Goal: Transaction & Acquisition: Download file/media

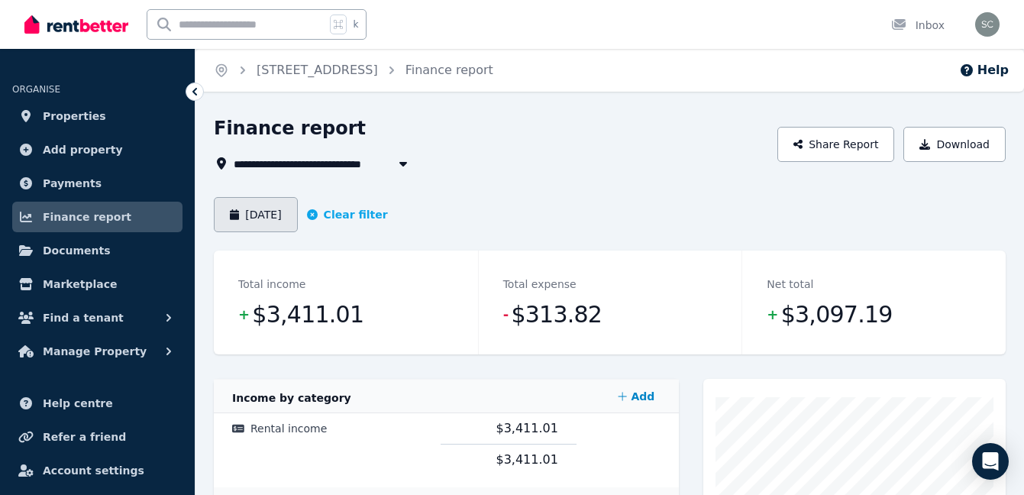
click at [264, 197] on button "[DATE]" at bounding box center [256, 214] width 84 height 35
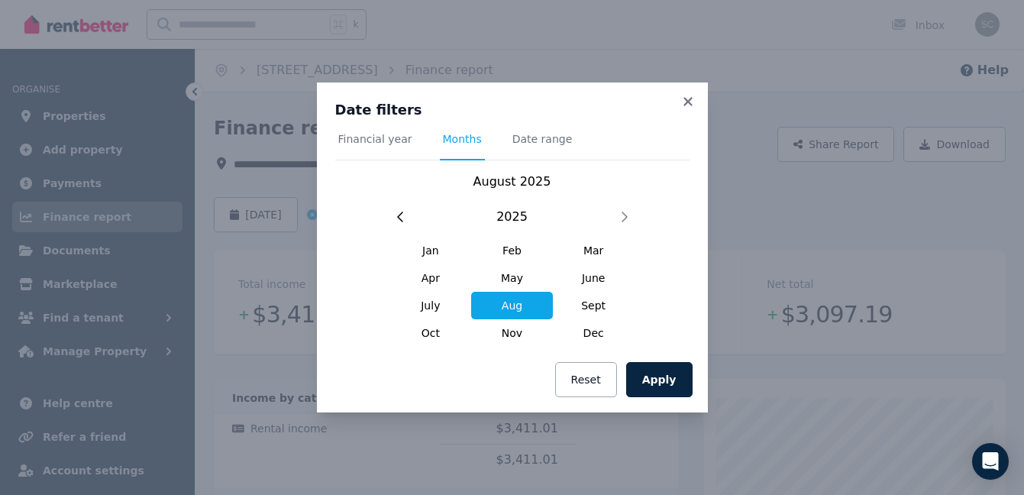
click at [691, 92] on div "Date filters Financial year Months Date range [DATE] [DATE] Feb Mar Apr May Jun…" at bounding box center [512, 215] width 391 height 264
click at [685, 99] on icon at bounding box center [688, 102] width 15 height 14
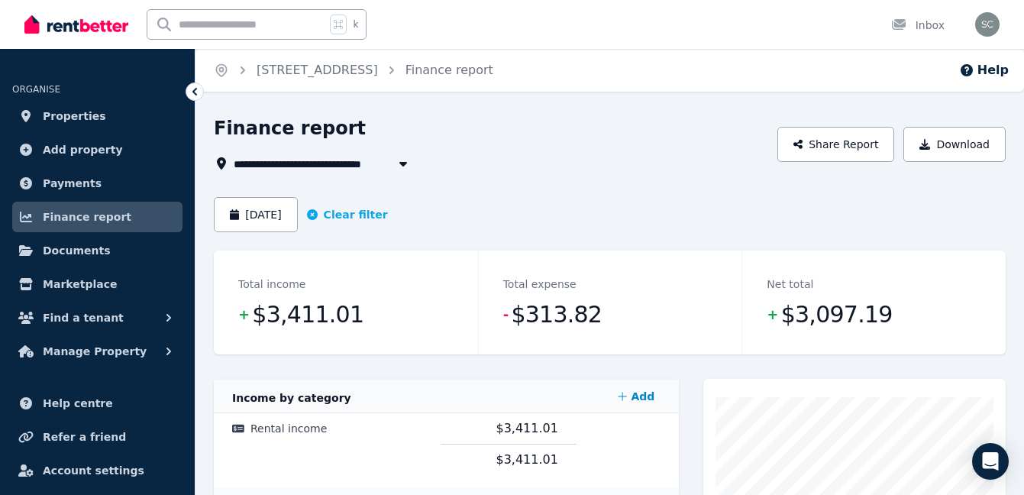
click at [325, 169] on span "[STREET_ADDRESS]" at bounding box center [301, 163] width 134 height 18
type input "**********"
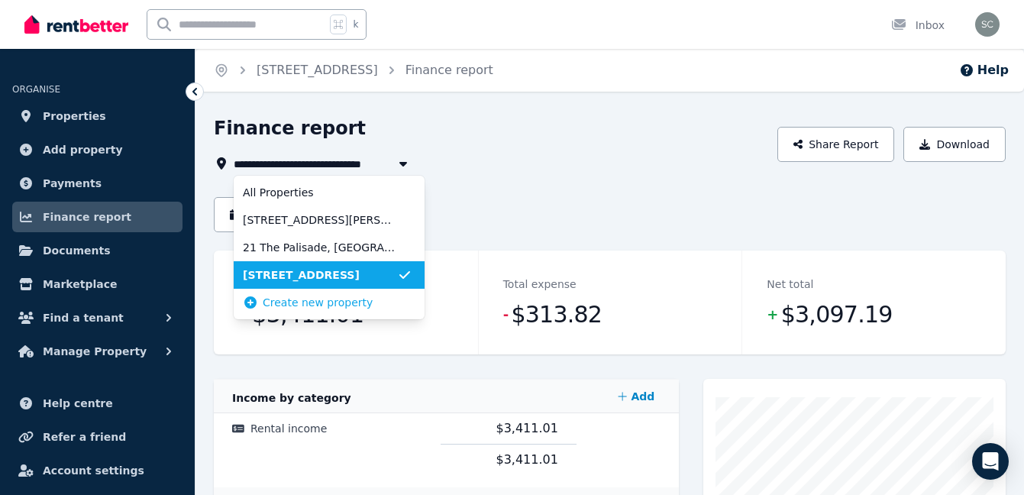
click at [499, 150] on div "**********" at bounding box center [491, 144] width 555 height 57
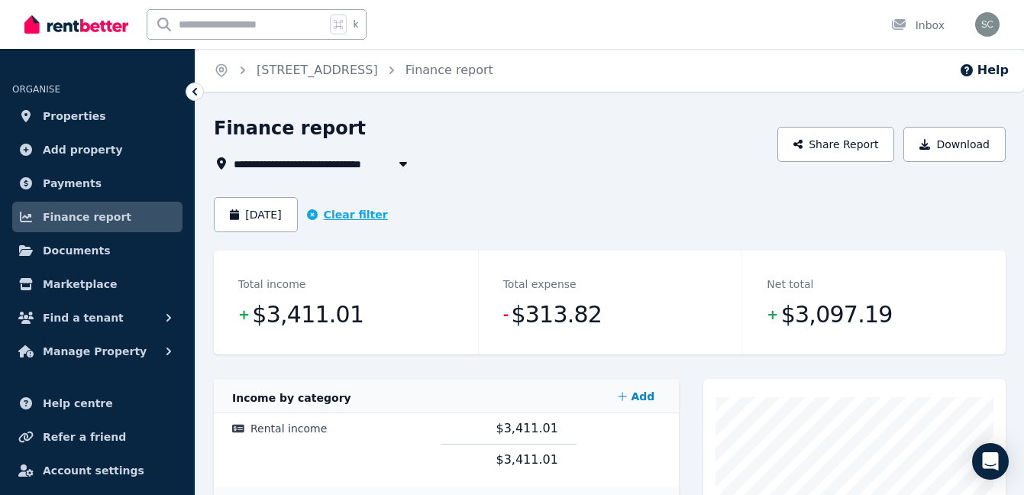
click at [318, 212] on icon "button" at bounding box center [312, 214] width 11 height 11
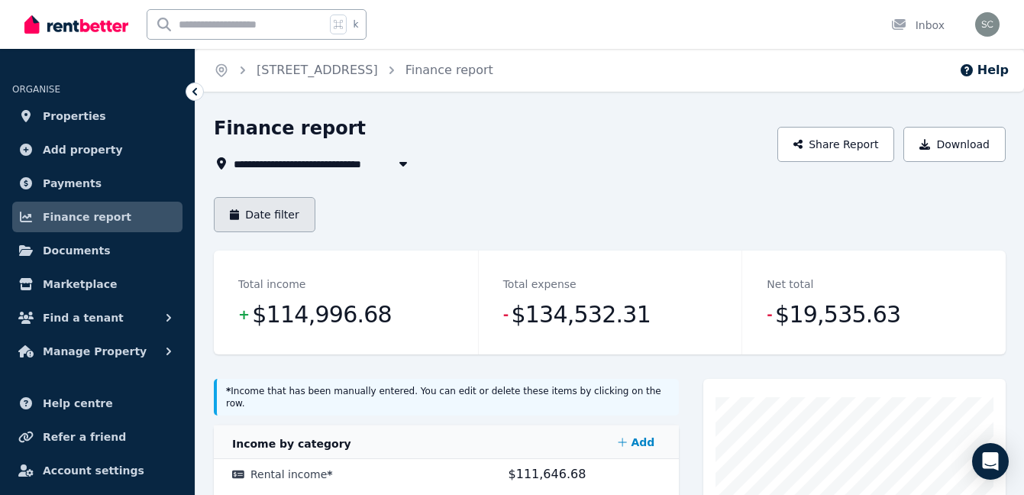
click at [253, 223] on button "Date filter" at bounding box center [265, 214] width 102 height 35
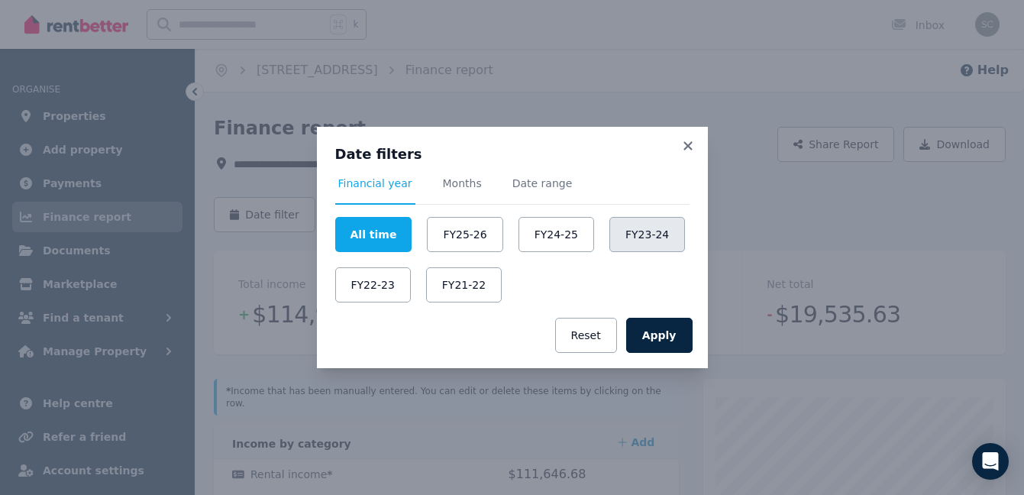
click at [628, 234] on button "FY23-24" at bounding box center [648, 234] width 76 height 35
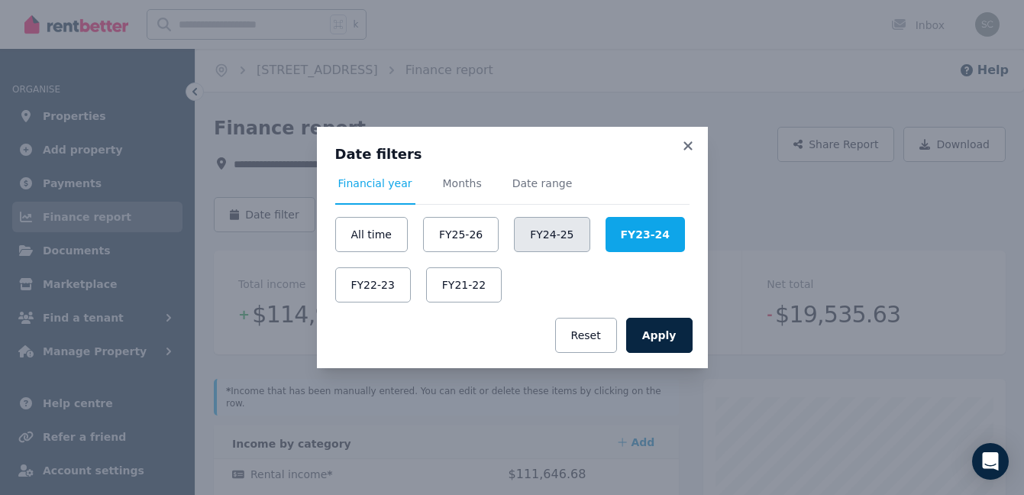
click at [568, 240] on button "FY24-25" at bounding box center [552, 234] width 76 height 35
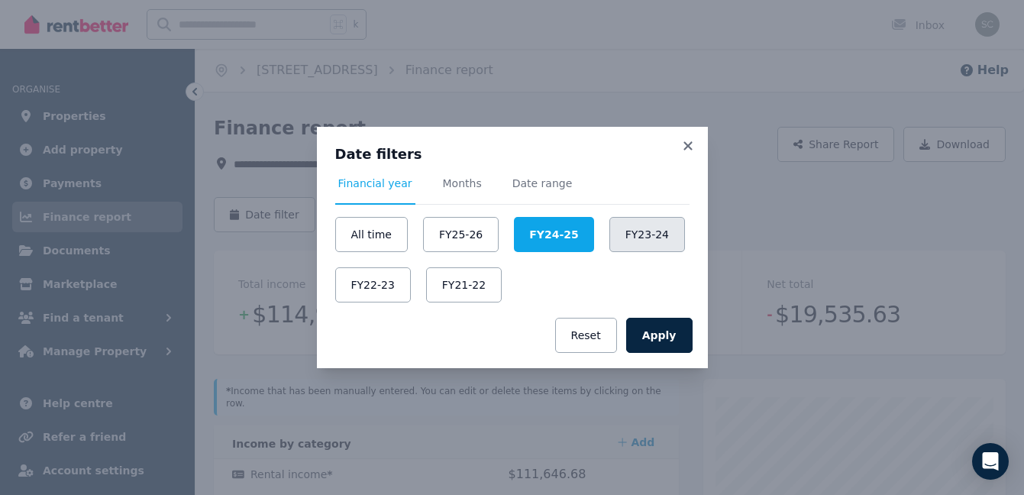
click at [646, 240] on button "FY23-24" at bounding box center [648, 234] width 76 height 35
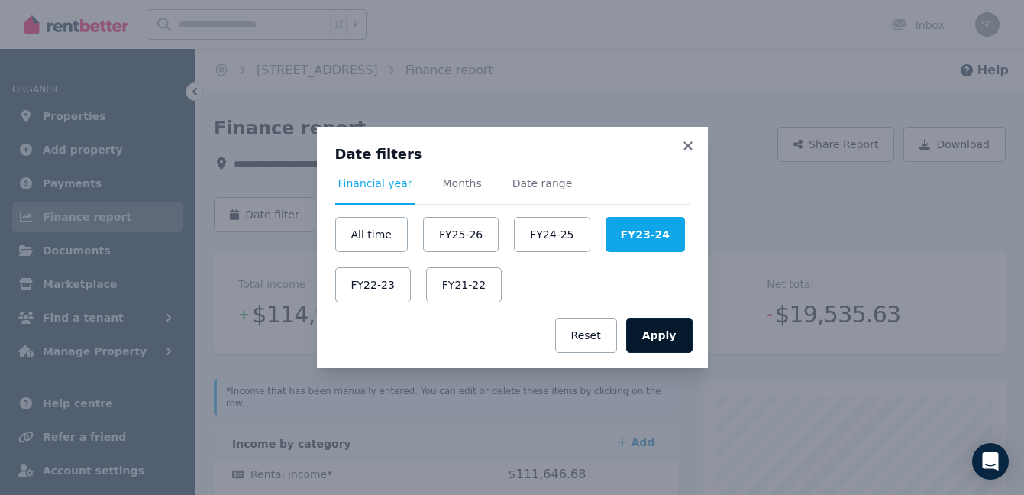
click at [647, 329] on button "Apply" at bounding box center [659, 335] width 66 height 35
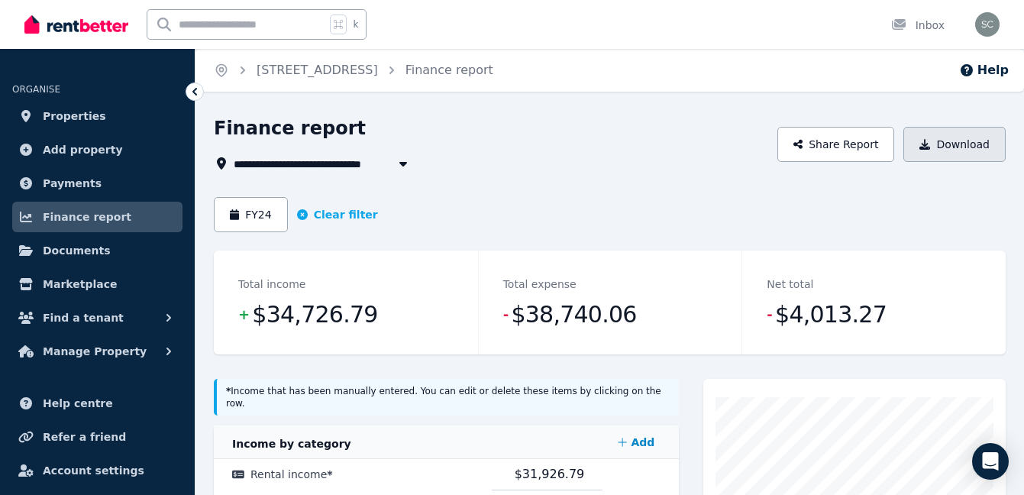
click at [947, 135] on button "Download" at bounding box center [955, 144] width 102 height 35
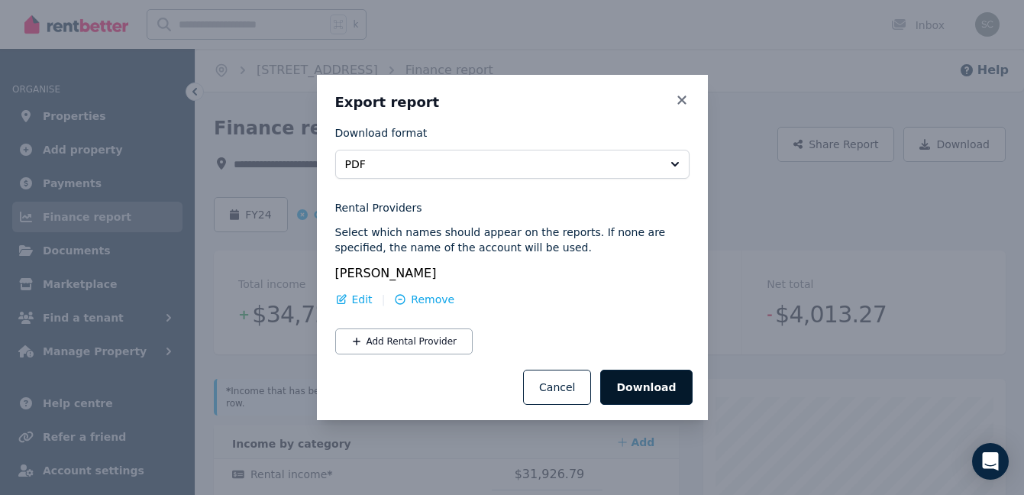
click at [637, 384] on button "Download" at bounding box center [646, 387] width 92 height 35
